Goal: Task Accomplishment & Management: Manage account settings

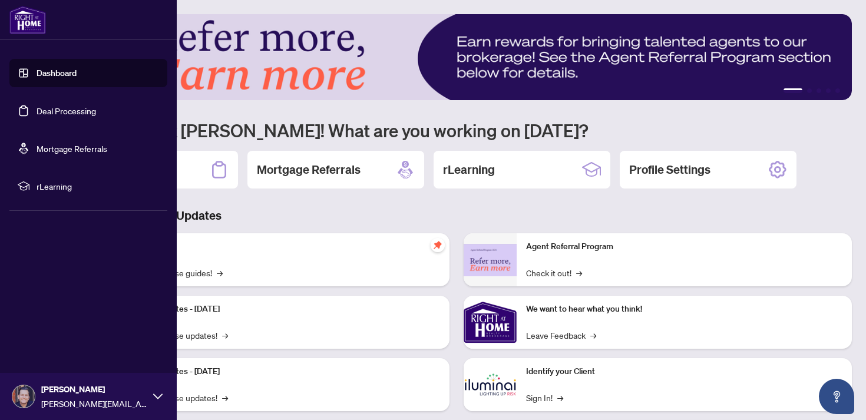
click at [53, 112] on link "Deal Processing" at bounding box center [66, 110] width 59 height 11
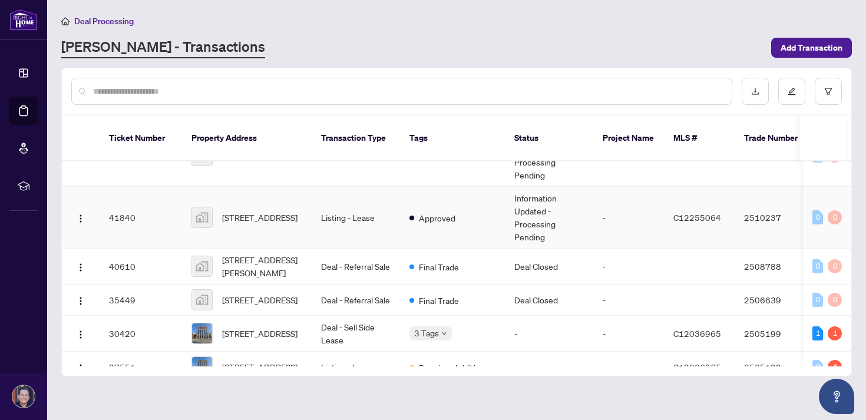
scroll to position [131, 0]
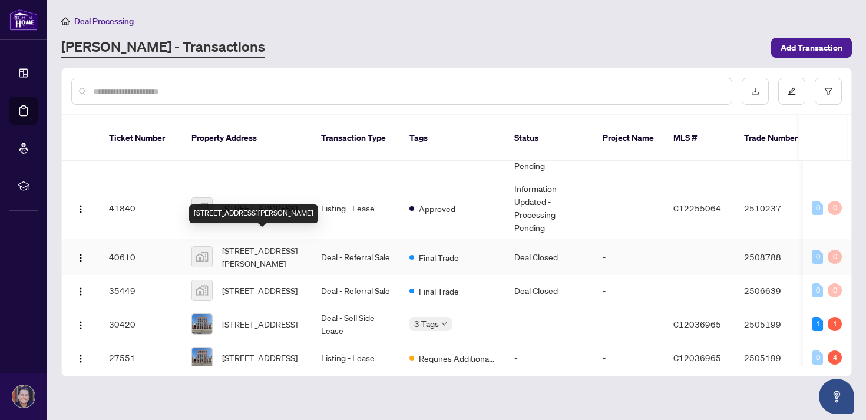
click at [287, 244] on span "[STREET_ADDRESS][PERSON_NAME]" at bounding box center [262, 257] width 80 height 26
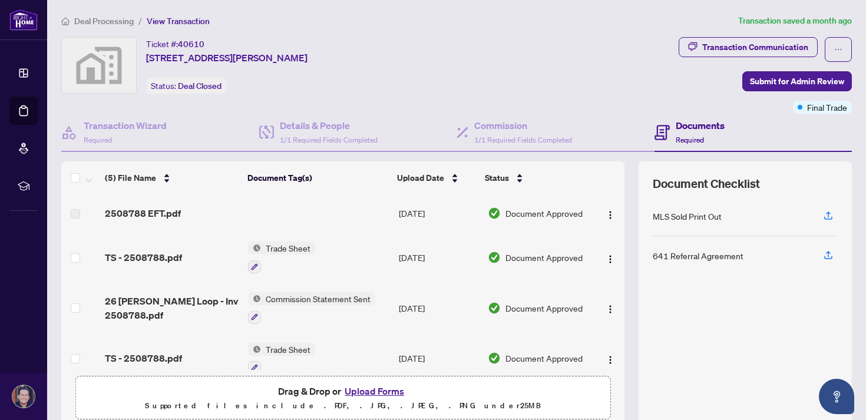
scroll to position [90, 0]
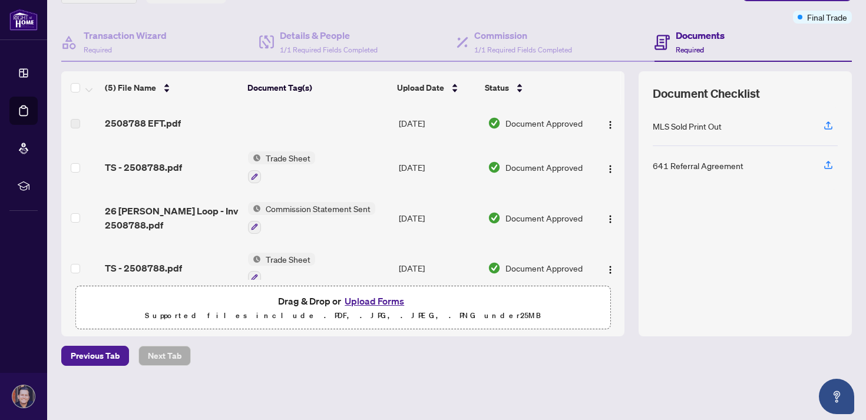
click at [289, 150] on td "Trade Sheet" at bounding box center [318, 167] width 151 height 51
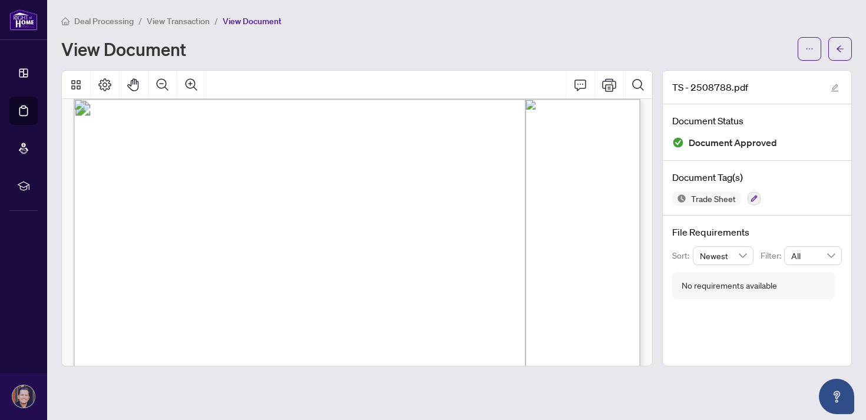
scroll to position [9, 0]
drag, startPoint x: 344, startPoint y: 227, endPoint x: 445, endPoint y: 226, distance: 101.3
drag, startPoint x: 464, startPoint y: 225, endPoint x: 388, endPoint y: 225, distance: 76.0
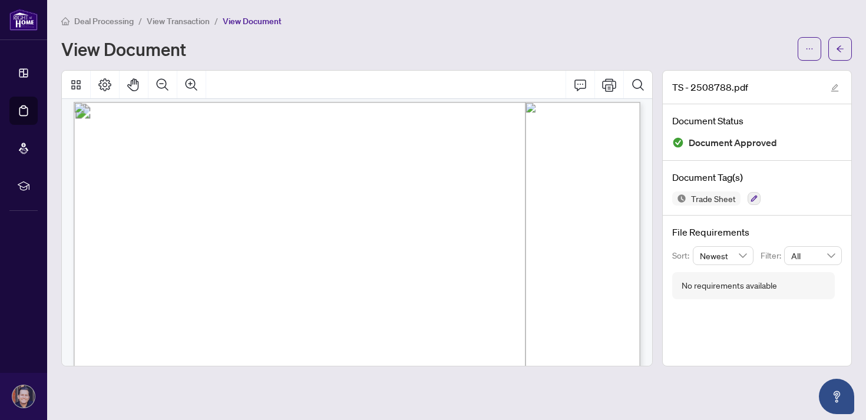
scroll to position [0, 0]
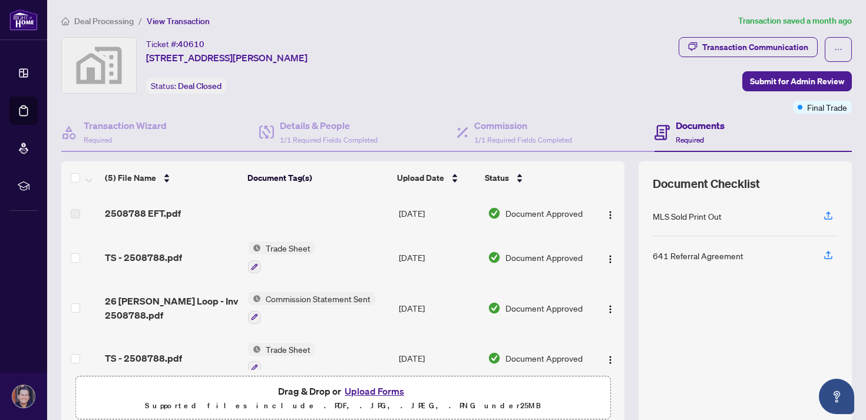
drag, startPoint x: 147, startPoint y: 58, endPoint x: 347, endPoint y: 58, distance: 199.7
click at [347, 58] on div "Ticket #: 40610 [STREET_ADDRESS][PERSON_NAME] Status: Deal Closed" at bounding box center [367, 65] width 613 height 57
copy span "[STREET_ADDRESS][PERSON_NAME]"
click at [272, 255] on div "Trade Sheet" at bounding box center [281, 257] width 67 height 32
click at [272, 244] on span "Trade Sheet" at bounding box center [288, 247] width 54 height 13
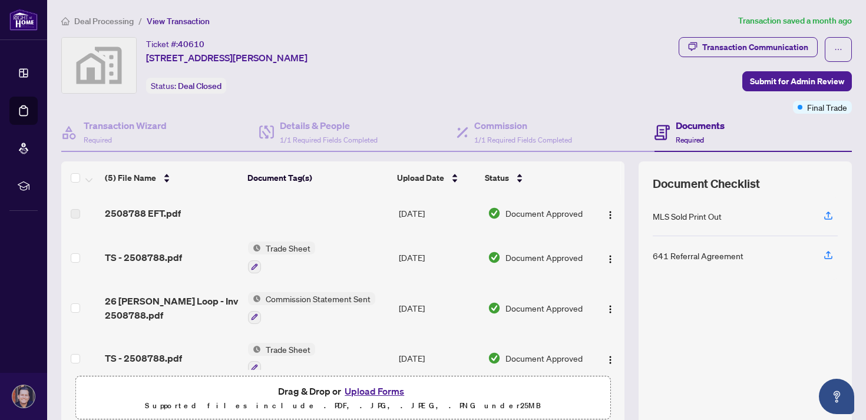
click at [154, 260] on span "TS - 2508788.pdf" at bounding box center [143, 257] width 77 height 14
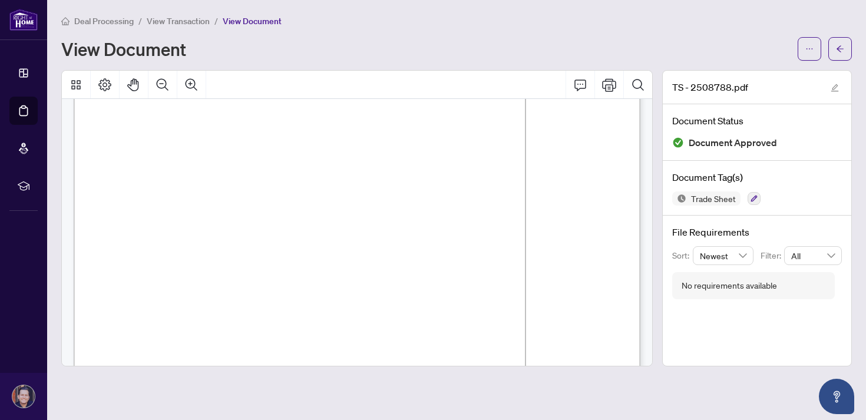
scroll to position [91, 0]
drag, startPoint x: 200, startPoint y: 279, endPoint x: 220, endPoint y: 279, distance: 20.0
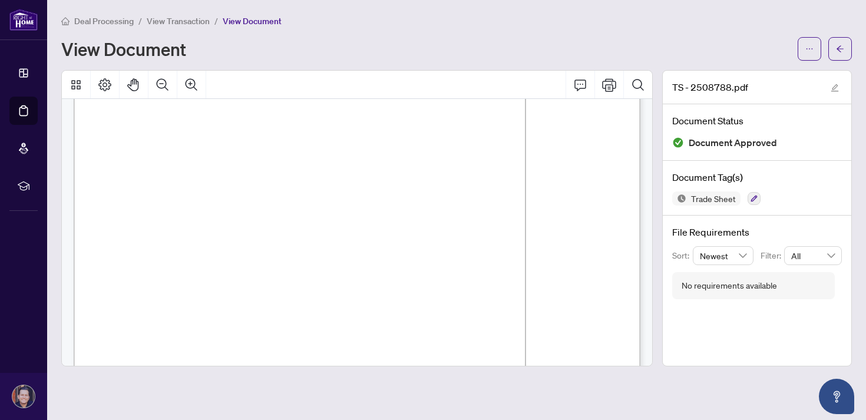
drag, startPoint x: 613, startPoint y: 184, endPoint x: 585, endPoint y: 184, distance: 27.1
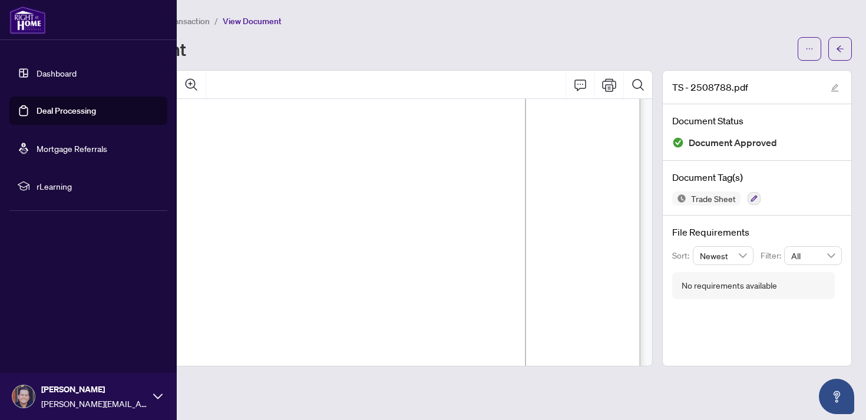
click at [61, 108] on link "Deal Processing" at bounding box center [66, 110] width 59 height 11
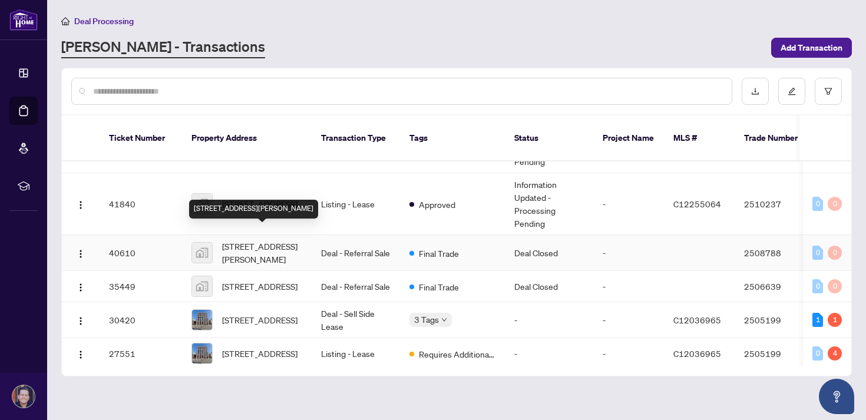
scroll to position [136, 0]
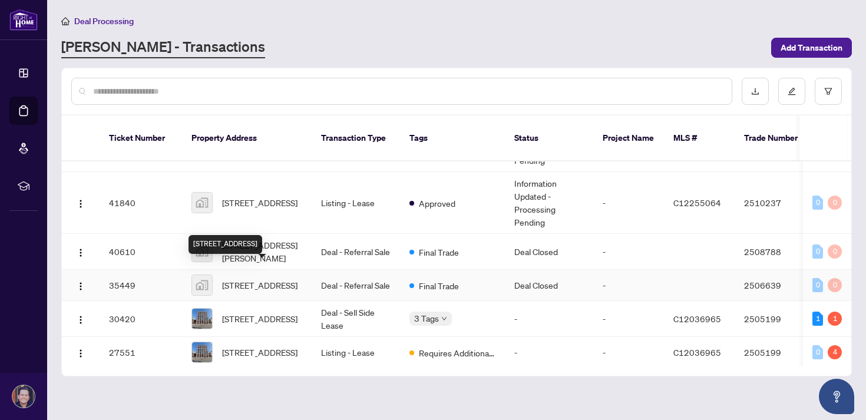
click at [297, 279] on span "[STREET_ADDRESS]" at bounding box center [259, 285] width 75 height 13
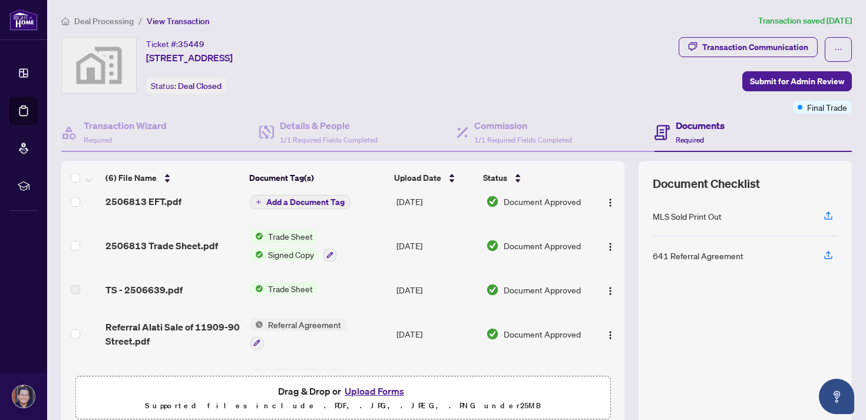
scroll to position [13, 0]
click at [185, 246] on span "2506813 Trade Sheet.pdf" at bounding box center [161, 244] width 112 height 14
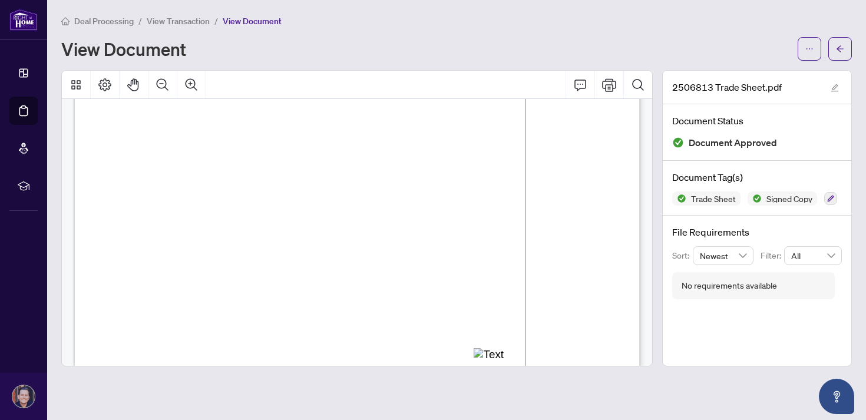
scroll to position [135, 0]
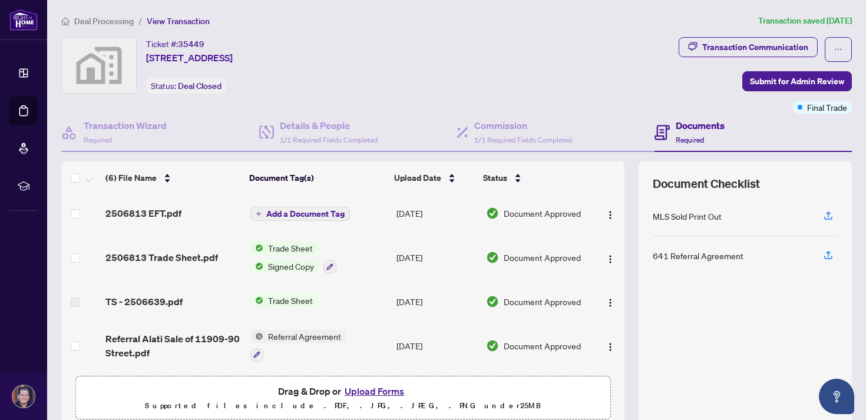
drag, startPoint x: 148, startPoint y: 56, endPoint x: 381, endPoint y: 65, distance: 232.8
click at [381, 65] on div "Ticket #: 35449 [STREET_ADDRESS] Status: Deal Closed" at bounding box center [367, 65] width 613 height 57
copy span "[STREET_ADDRESS]"
